Goal: Task Accomplishment & Management: Manage account settings

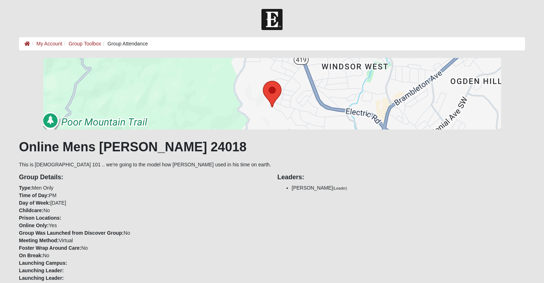
scroll to position [632, 0]
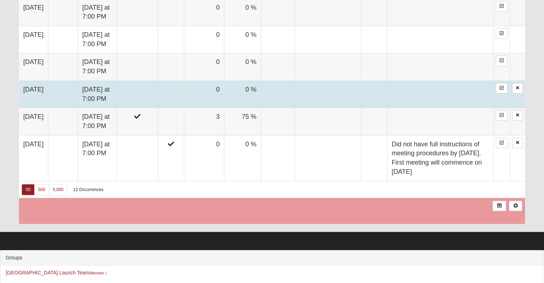
click at [158, 90] on td at bounding box center [137, 94] width 41 height 27
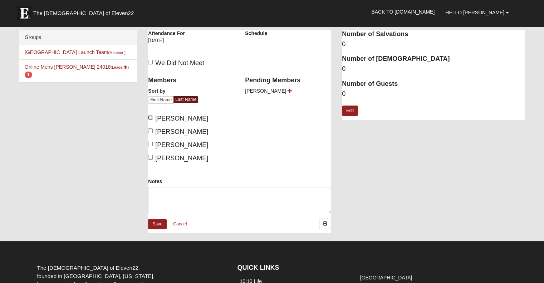
click at [150, 116] on input "Kidd, Matthew" at bounding box center [150, 117] width 5 height 5
checkbox input "true"
click at [149, 130] on input "McCraven, Greg" at bounding box center [150, 130] width 5 height 5
checkbox input "true"
click at [154, 221] on link "Save" at bounding box center [157, 224] width 19 height 10
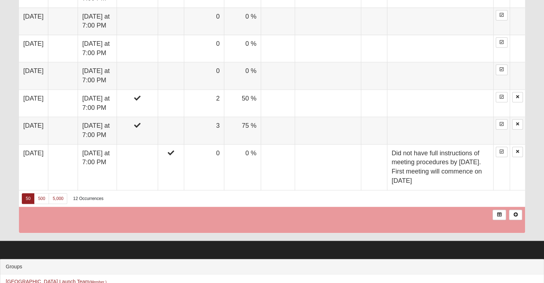
scroll to position [648, 0]
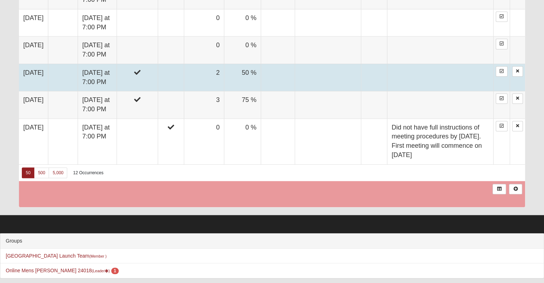
click at [153, 75] on td at bounding box center [137, 77] width 41 height 27
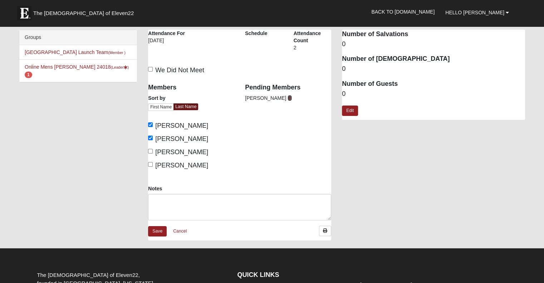
click at [288, 98] on icon at bounding box center [290, 98] width 4 height 5
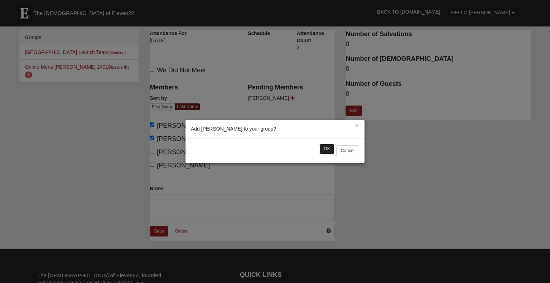
click at [324, 149] on button "OK" at bounding box center [326, 149] width 15 height 10
